Goal: Transaction & Acquisition: Book appointment/travel/reservation

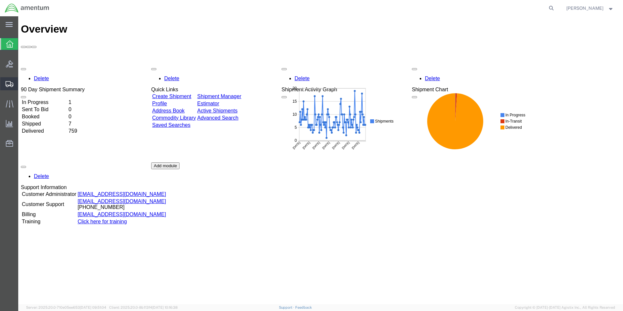
click at [0, 0] on span "Create Shipment" at bounding box center [0, 0] width 0 height 0
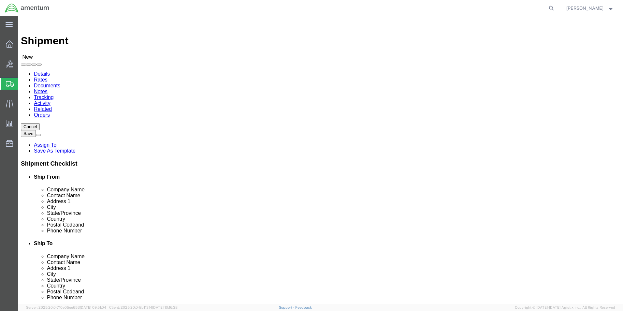
select select
type input "cbp"
select select "49945"
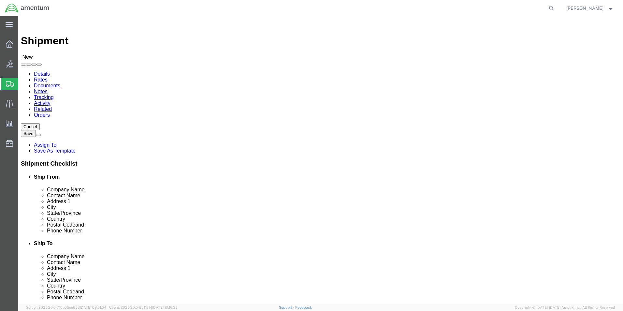
select select "[GEOGRAPHIC_DATA]"
type input "cbp"
select select "49940"
select select "[GEOGRAPHIC_DATA]"
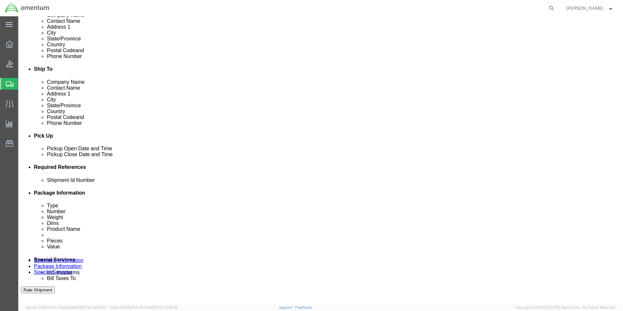
scroll to position [228, 0]
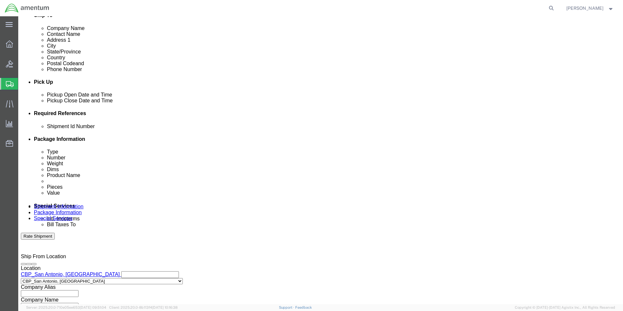
click button "Add reference"
click input "text"
type input "Tool Loan"
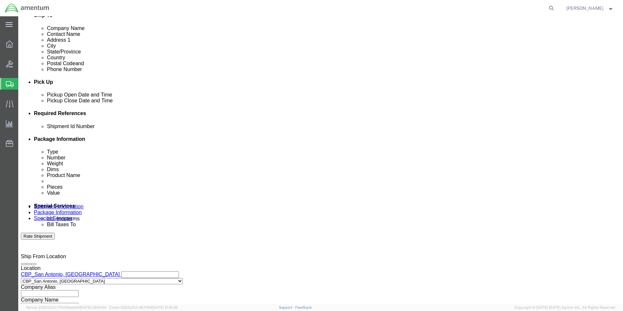
click select "Select Account Type Activity ID Airline Appointment Number ASN Batch Request # …"
select select "CUSTREF"
click select "Select Account Type Activity ID Airline Appointment Number ASN Batch Request # …"
click input "text"
type input "Tool Loan"
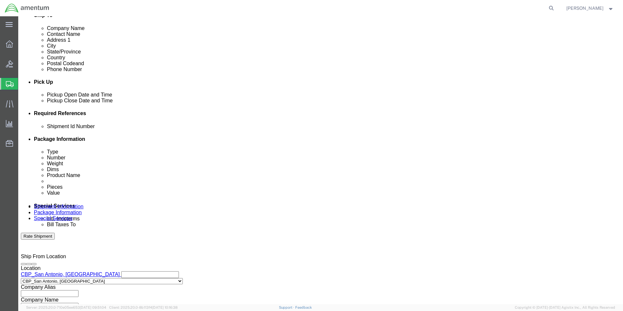
click select "Select Account Type Activity ID Airline Appointment Number ASN Batch Request # …"
select select "DEPT"
click select "Select Account Type Activity ID Airline Appointment Number ASN Batch Request # …"
click input "text"
type input "CBP"
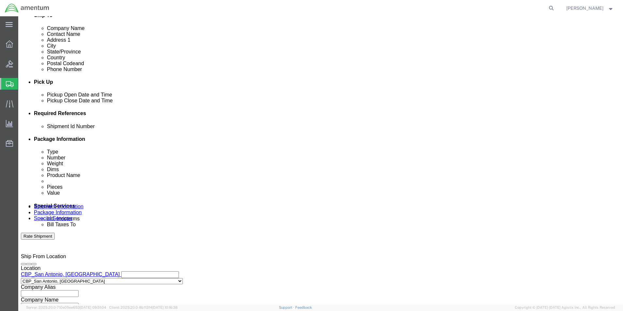
drag, startPoint x: 371, startPoint y: 170, endPoint x: 376, endPoint y: 173, distance: 6.0
click select "Select Account Type Activity ID Airline Appointment Number ASN Batch Request # …"
select select "PROJNUM"
click select "Select Account Type Activity ID Airline Appointment Number ASN Batch Request # …"
click input "text"
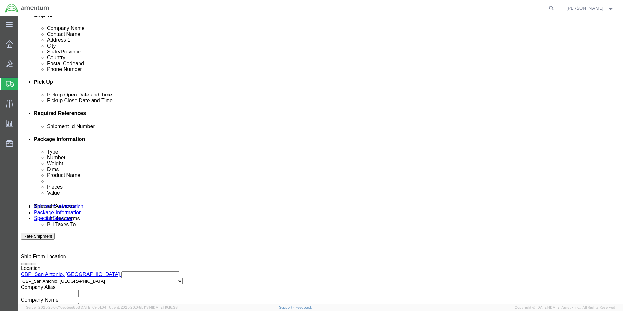
scroll to position [0, 11]
type input "6118.03.03.2219.000.WST.0000"
click select "Select Air Less than Truckload Multi-Leg Ocean Freight Rail Small Parcel Truckl…"
select select "SMAL"
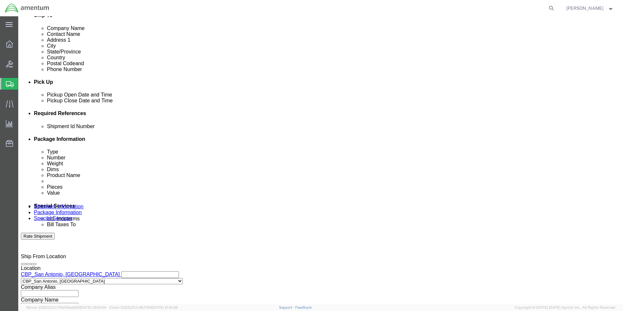
click select "Select Air Less than Truckload Multi-Leg Ocean Freight Rail Small Parcel Truckl…"
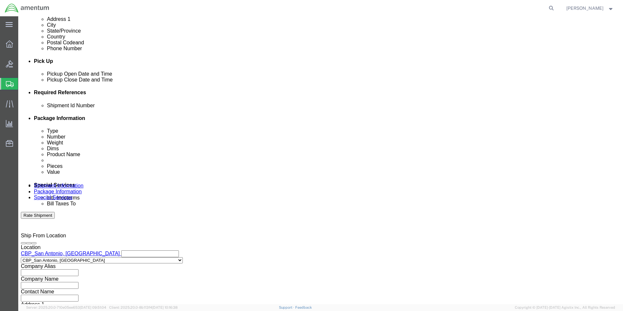
scroll to position [261, 0]
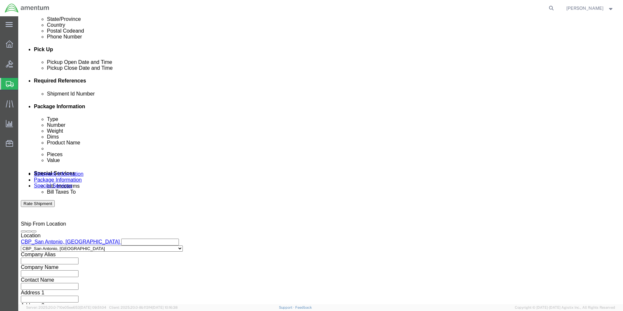
click button "Continue"
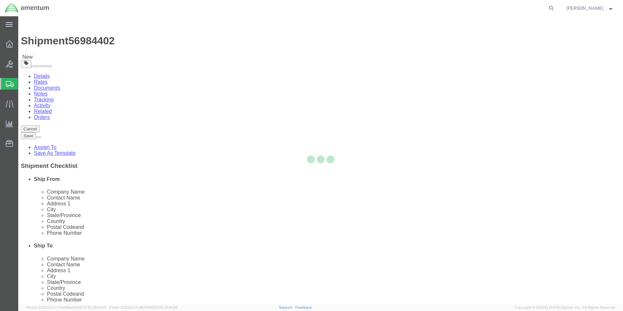
select select "YRPK"
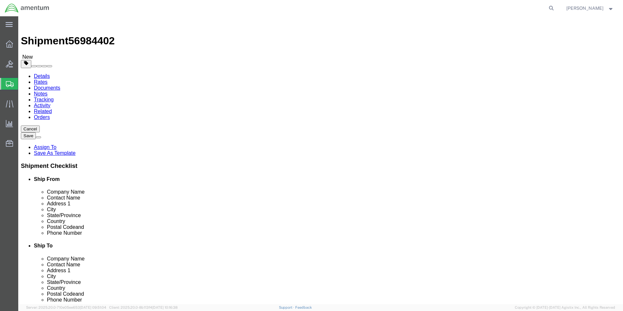
click input "text"
type input "17"
type input "12"
drag, startPoint x: 105, startPoint y: 151, endPoint x: 92, endPoint y: 150, distance: 12.7
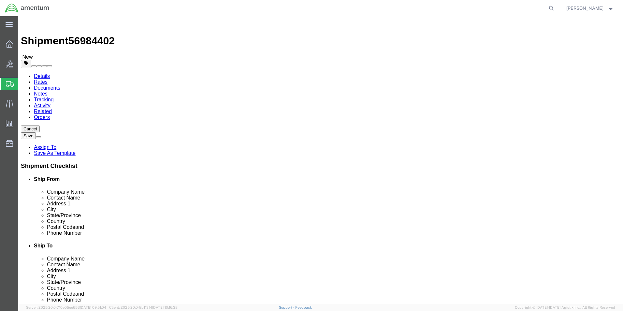
click input "0.00"
drag, startPoint x: 106, startPoint y: 151, endPoint x: 85, endPoint y: 149, distance: 21.6
click div "0.00 Select kgs lbs"
type input "6.0"
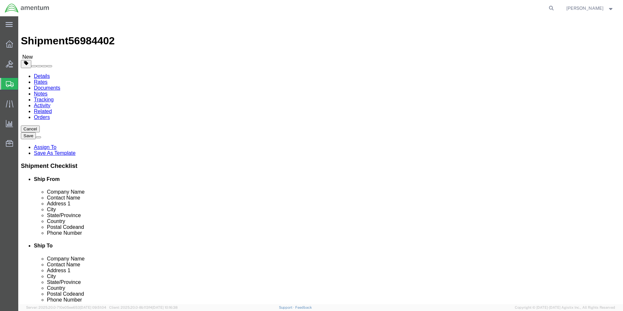
click link "Add Content"
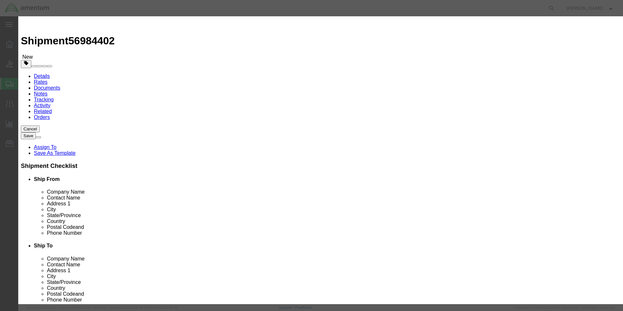
click input "text"
type input "LEAK DETECTOR 0229B"
drag, startPoint x: 204, startPoint y: 62, endPoint x: 186, endPoint y: 64, distance: 18.1
click div "0"
type input "1"
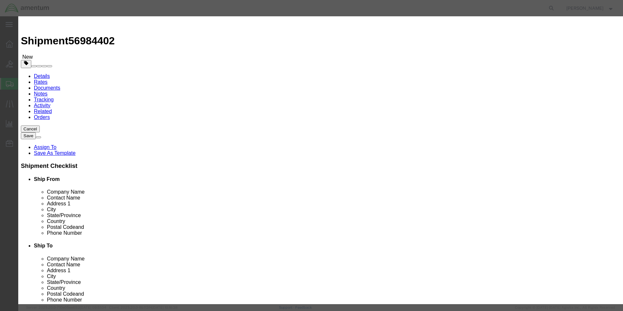
click input "text"
type input "500.00"
click button "Save & Close"
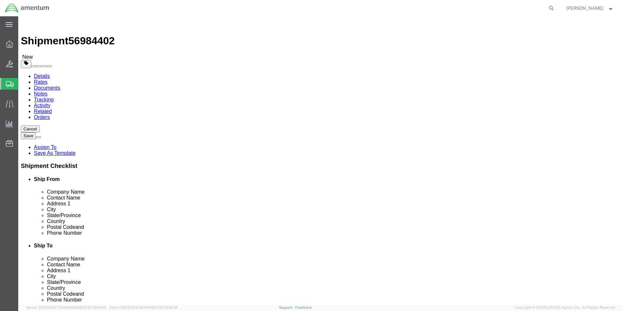
click button "Continue"
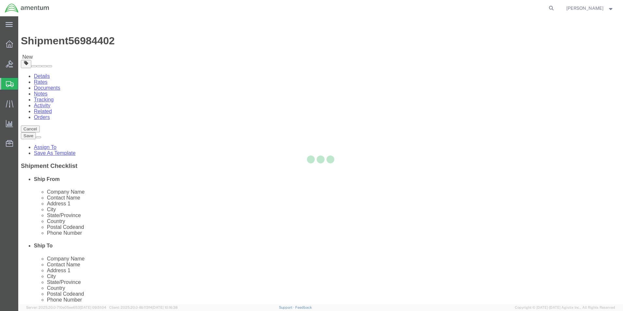
select select
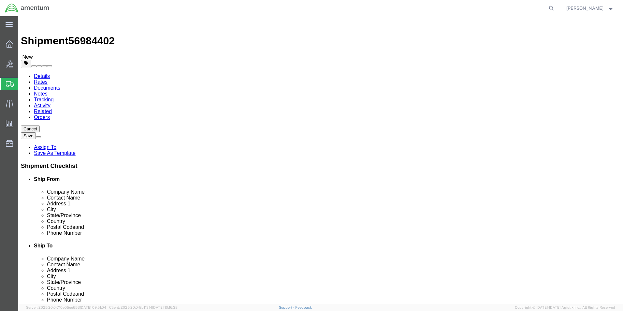
click button "Rate Shipment"
